Goal: Information Seeking & Learning: Find specific fact

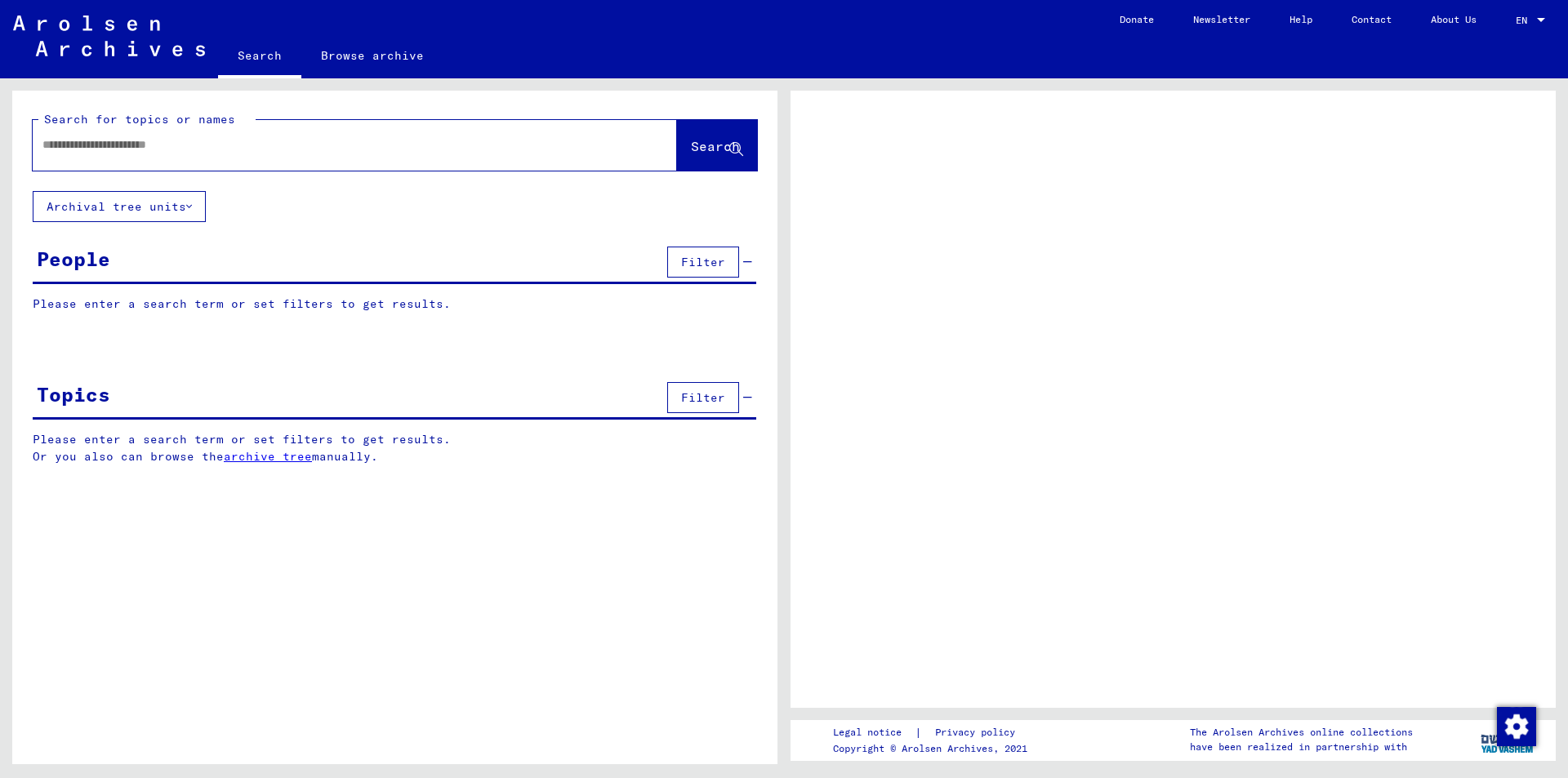
click at [1292, 18] on link "Help" at bounding box center [1302, 19] width 62 height 39
click at [1370, 21] on link "Contact" at bounding box center [1372, 19] width 79 height 39
click at [1293, 16] on link "Help" at bounding box center [1302, 19] width 62 height 39
click at [1291, 17] on link "Help" at bounding box center [1302, 19] width 62 height 39
click at [1295, 20] on link "Help" at bounding box center [1302, 19] width 62 height 39
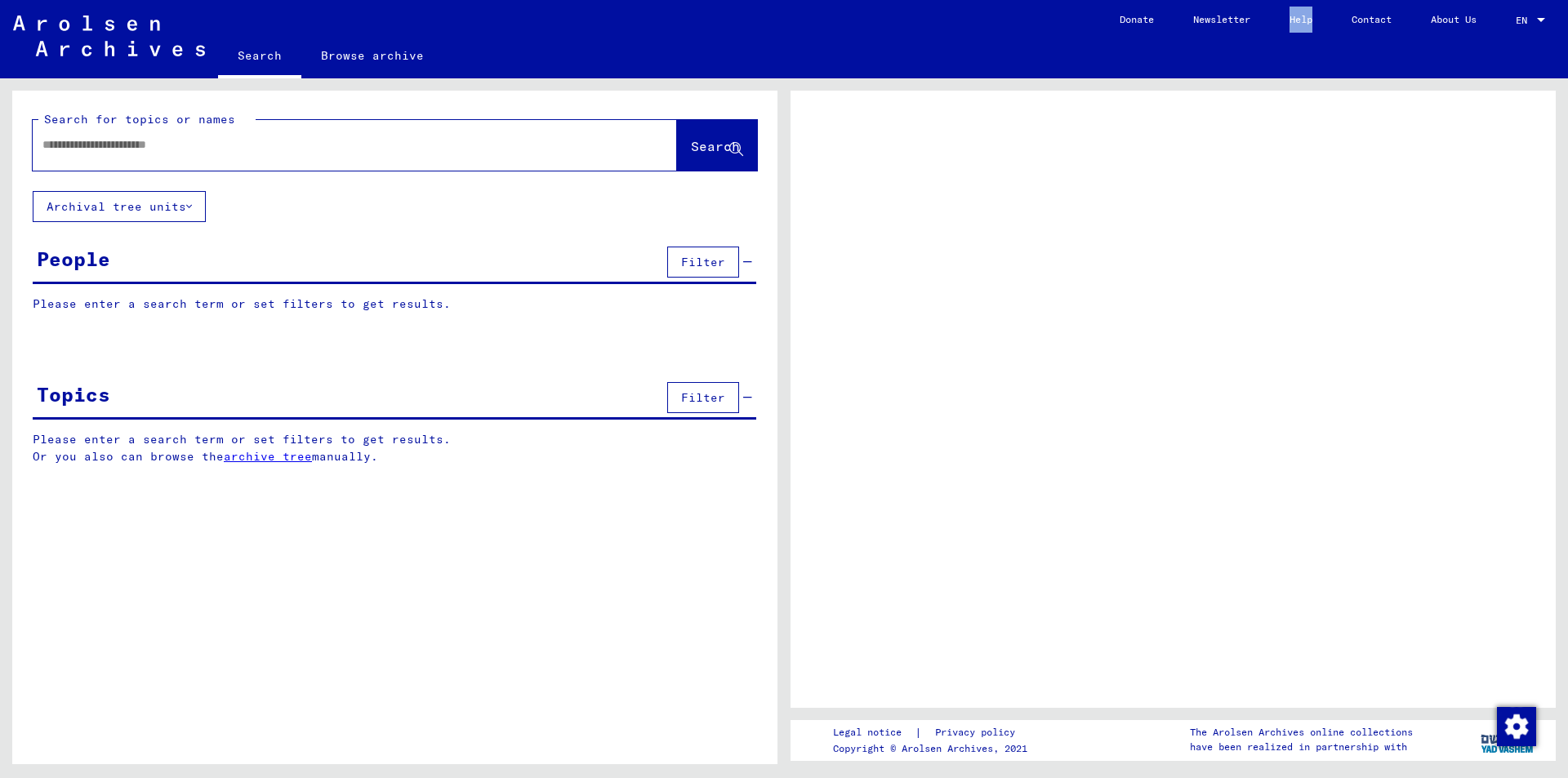
click at [1295, 20] on link "Help" at bounding box center [1302, 19] width 62 height 39
click at [1293, 19] on link "Help" at bounding box center [1302, 19] width 62 height 39
click at [1358, 143] on div at bounding box center [1173, 399] width 765 height 617
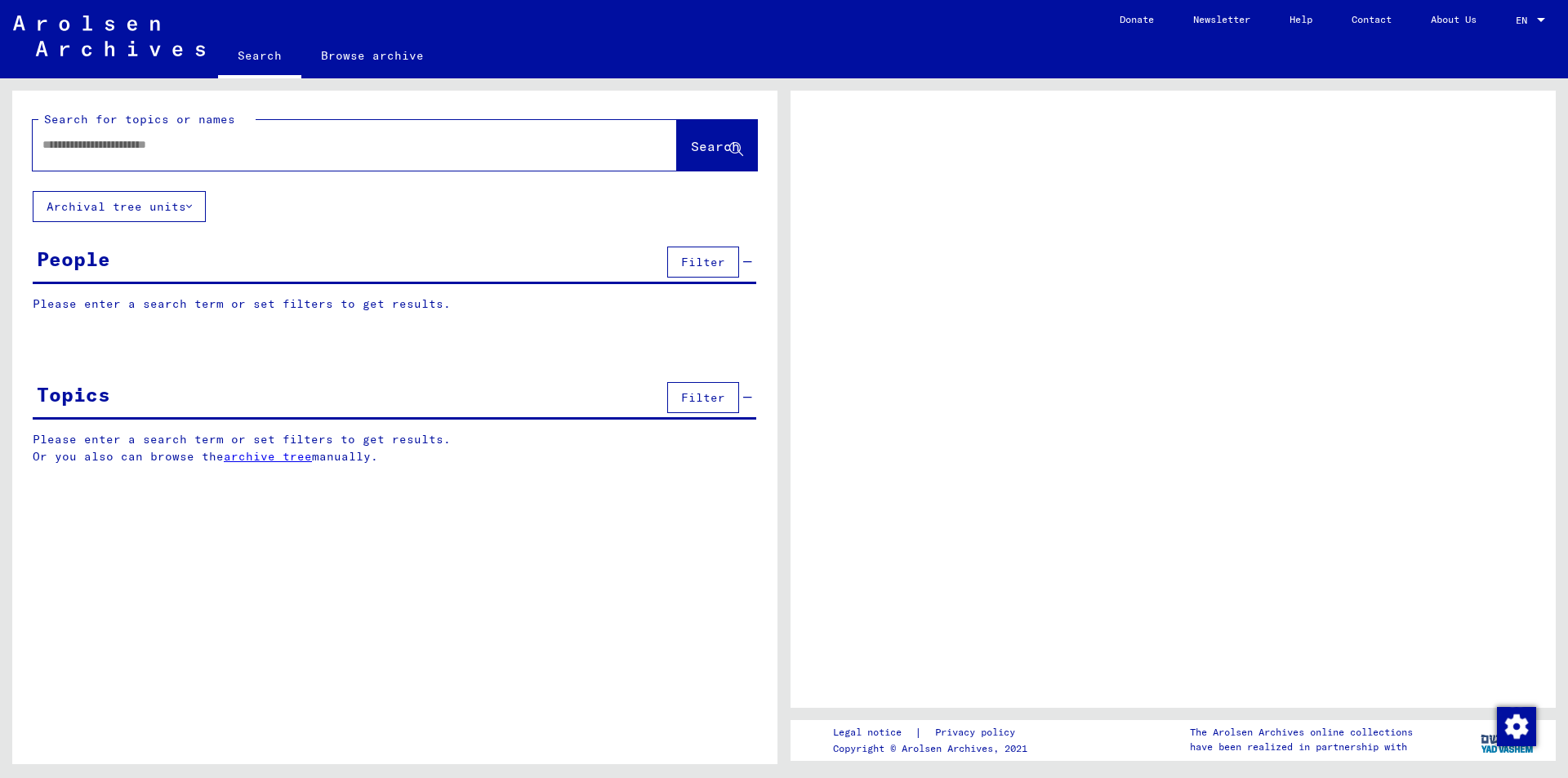
click at [231, 145] on input "text" at bounding box center [340, 145] width 596 height 17
click at [1294, 15] on link "Help" at bounding box center [1302, 19] width 62 height 39
click at [122, 142] on input "text" at bounding box center [340, 145] width 596 height 17
type input "*"
click at [297, 460] on link "archive tree" at bounding box center [268, 456] width 88 height 15
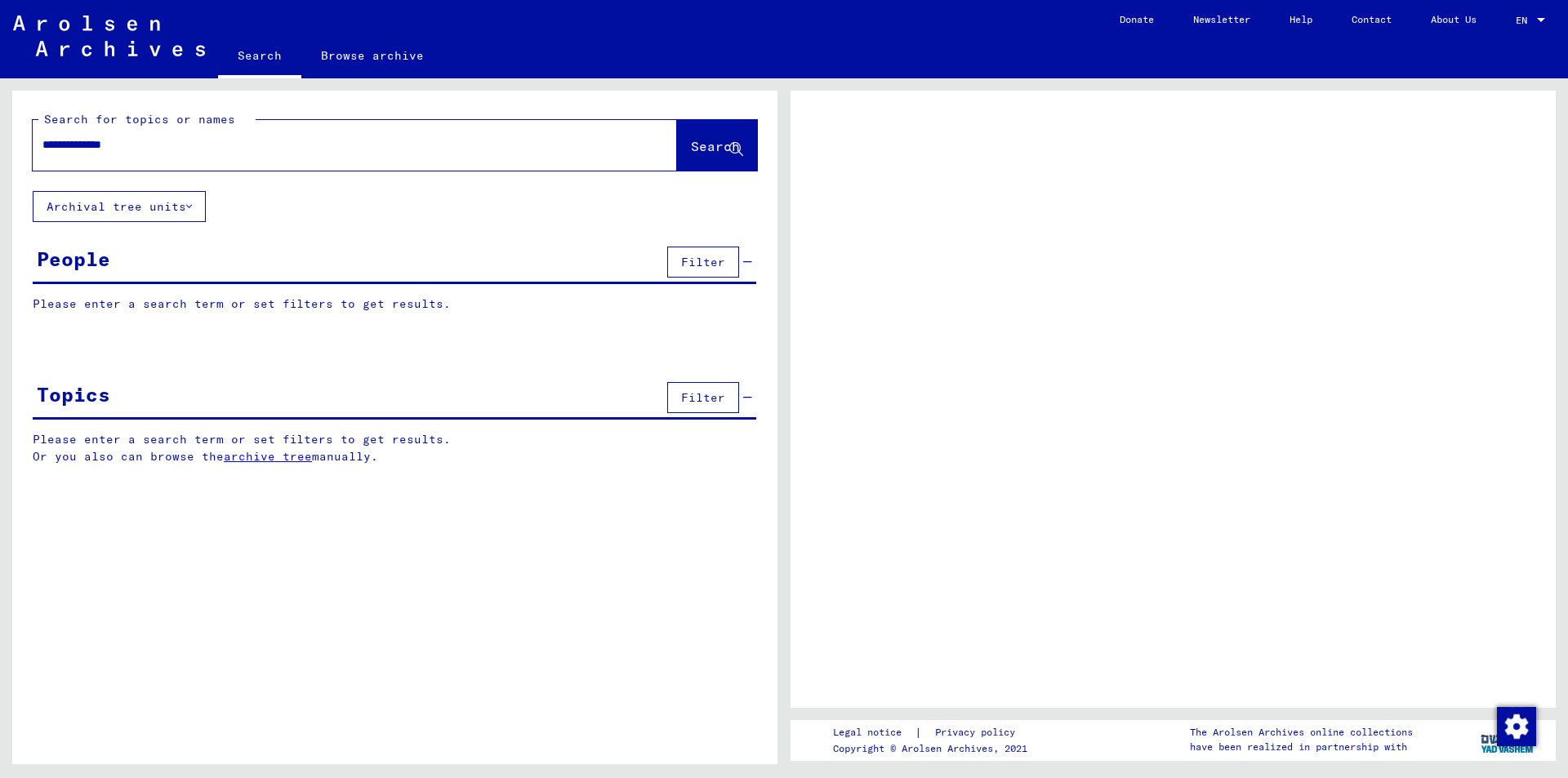
click at [172, 146] on input "**********" at bounding box center [340, 145] width 596 height 17
click at [136, 146] on input "**********" at bounding box center [340, 145] width 596 height 17
type input "**********"
click at [695, 148] on span "Search" at bounding box center [715, 146] width 49 height 16
